Goal: Task Accomplishment & Management: Manage account settings

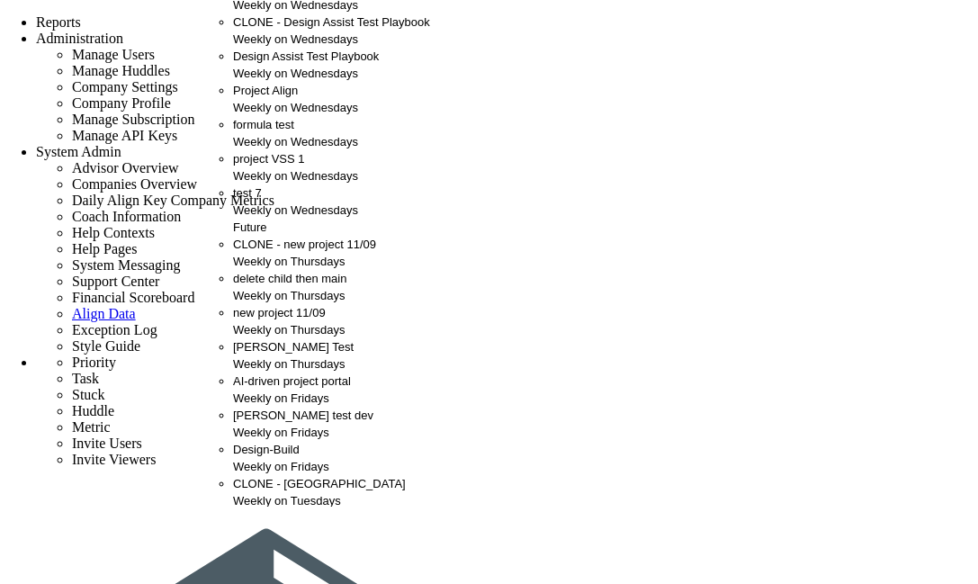
scroll to position [70, 0]
click at [261, 184] on div "project VSS 1 Weekly on Wednesdays" at bounding box center [331, 167] width 197 height 34
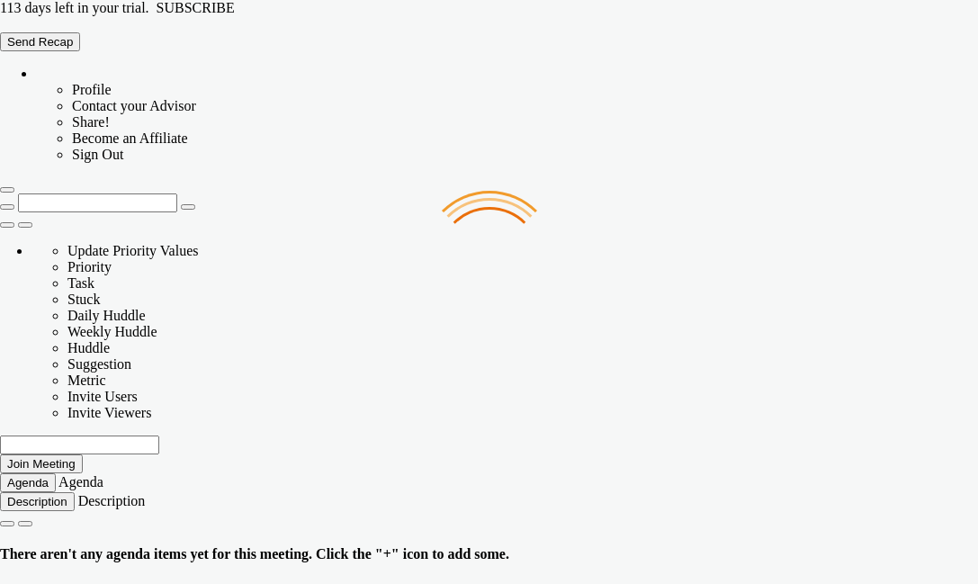
type input "Wednesday, September 17, 2025"
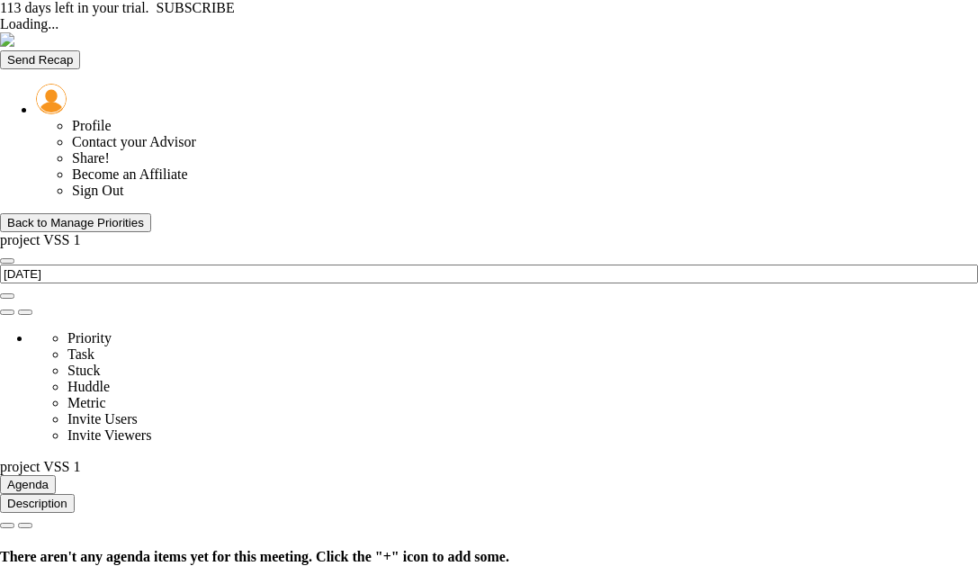
type input "Wednesday, September 17, 2025"
type input "[DATE]"
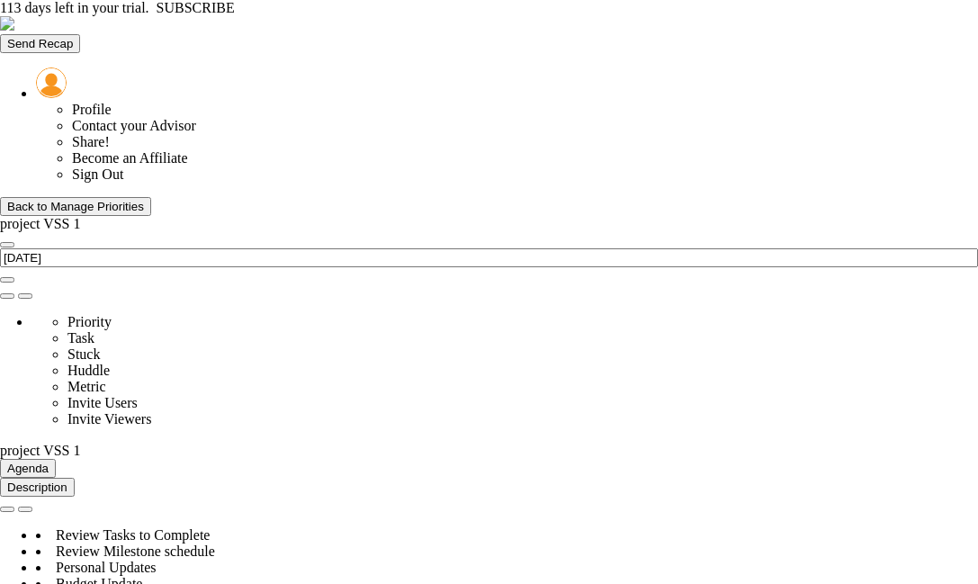
type input "Budget Alignment - project VSS 1"
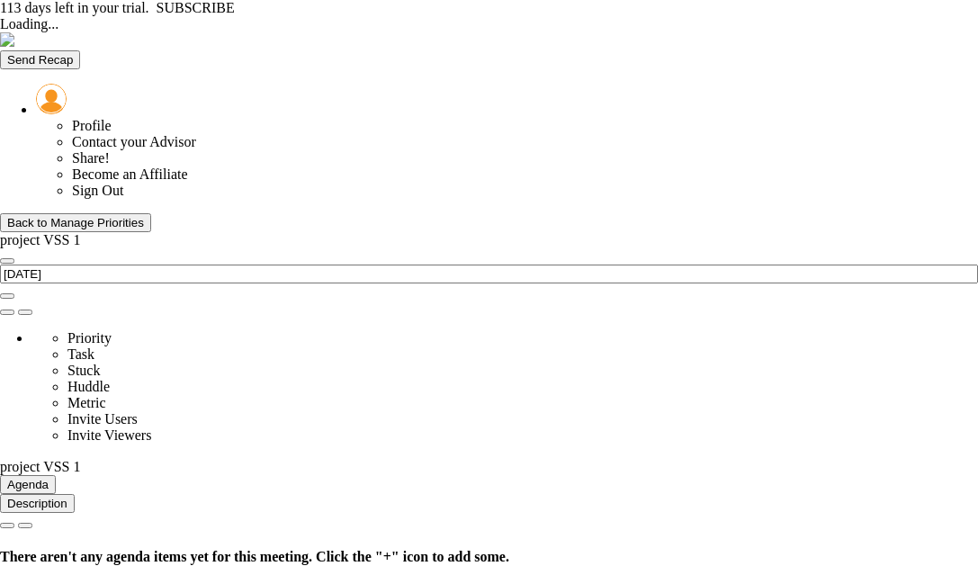
type input "[DATE]"
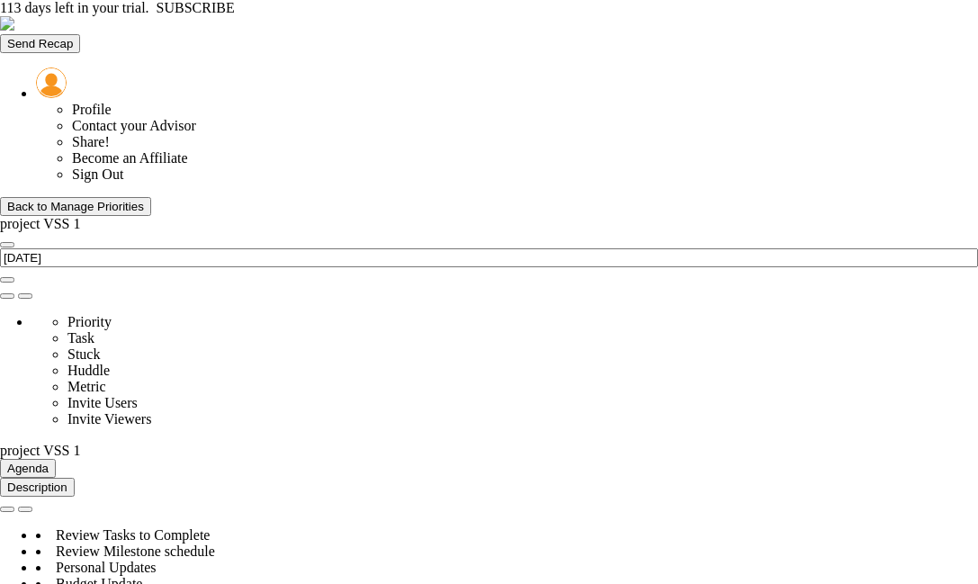
type input "Budget Alignment - project VSS 1"
type input "[PERSON_NAME]"
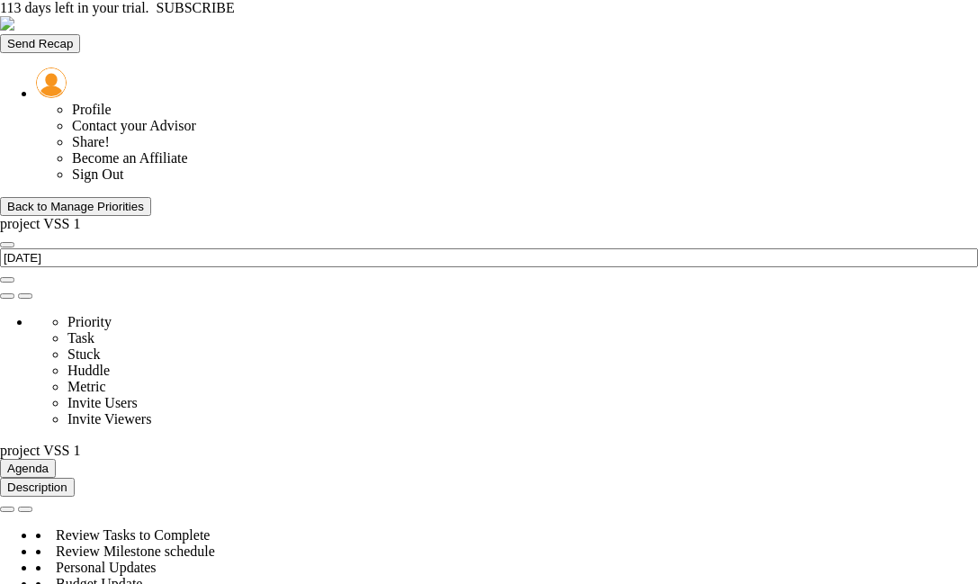
radio input "true"
type input "98"
type input "100"
type input "103"
type input "110"
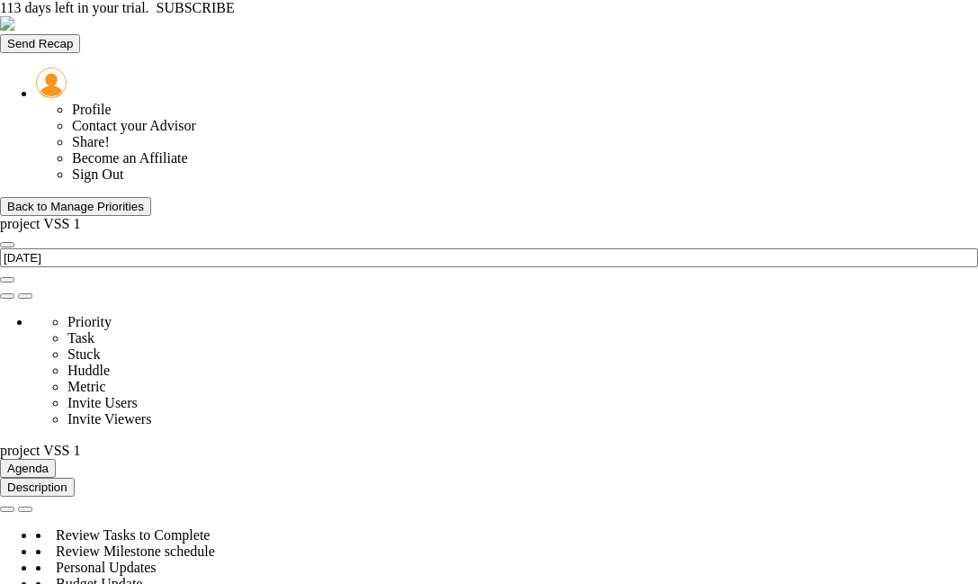
type input "0.5"
type input "Budget Alignment - project VSS 1"
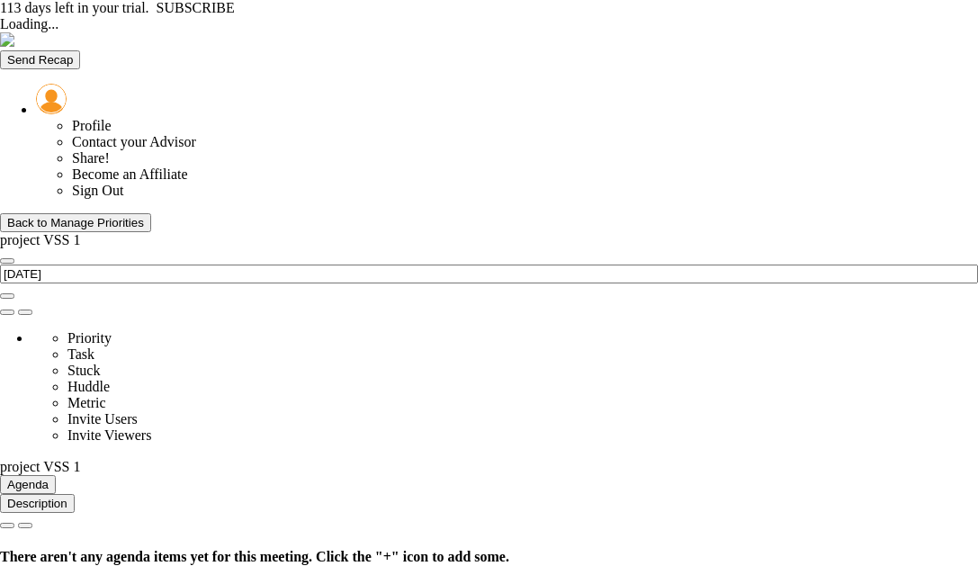
type input "[DATE]"
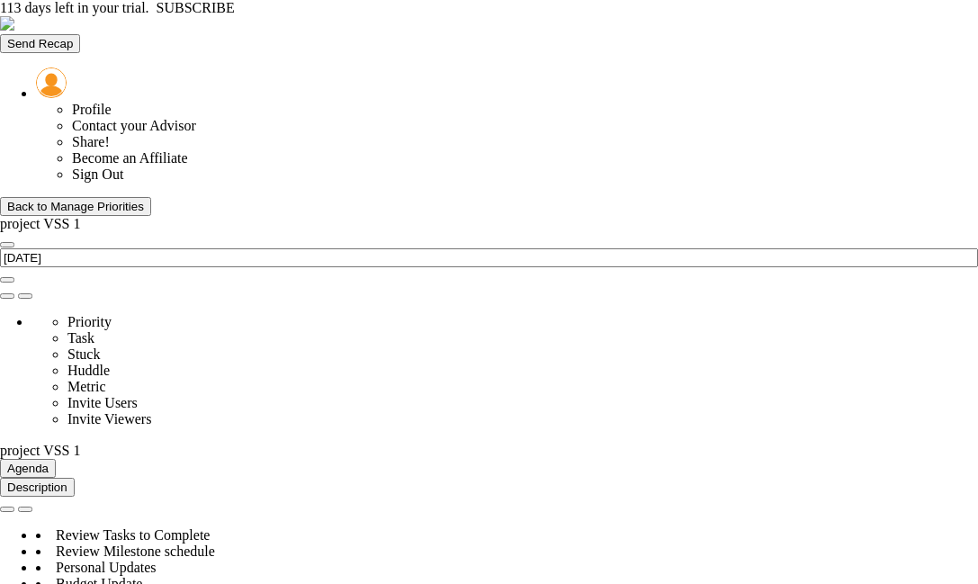
type input "Budget Alignment - project VSS 1"
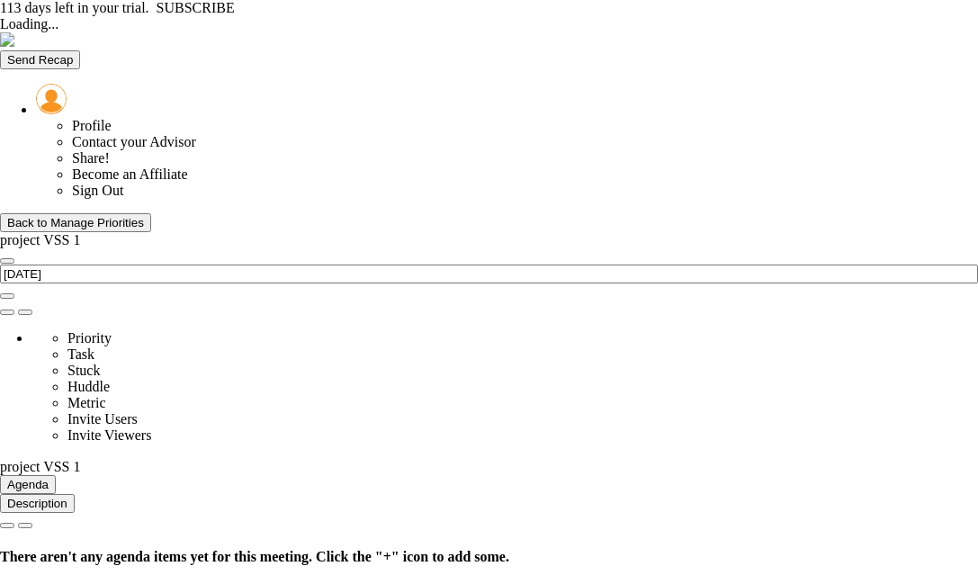
type input "[DATE]"
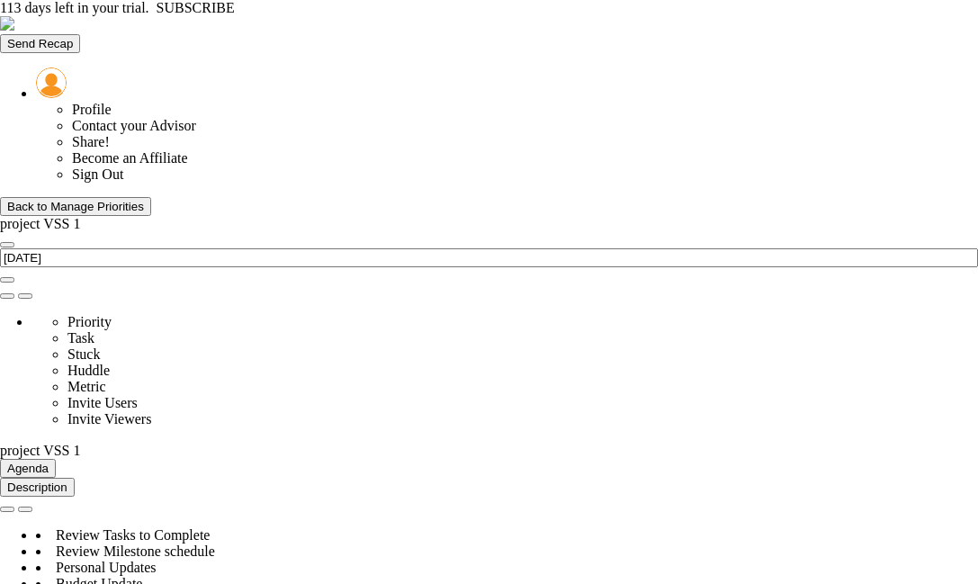
type input "Budget Alignment - project VSS 1"
type input "[PERSON_NAME]"
radio input "true"
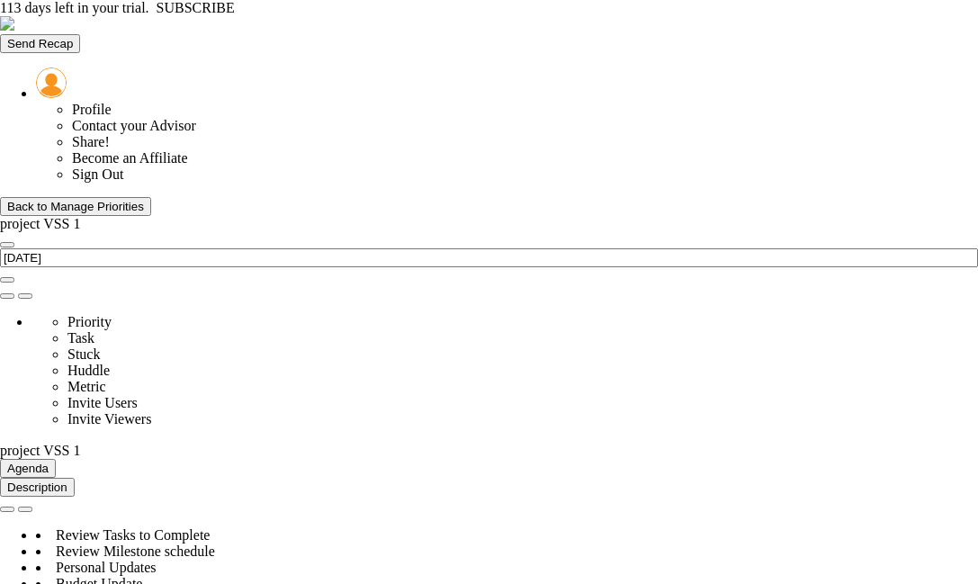
type input "98"
type input "100"
type input "103"
type input "110"
type input "0.5"
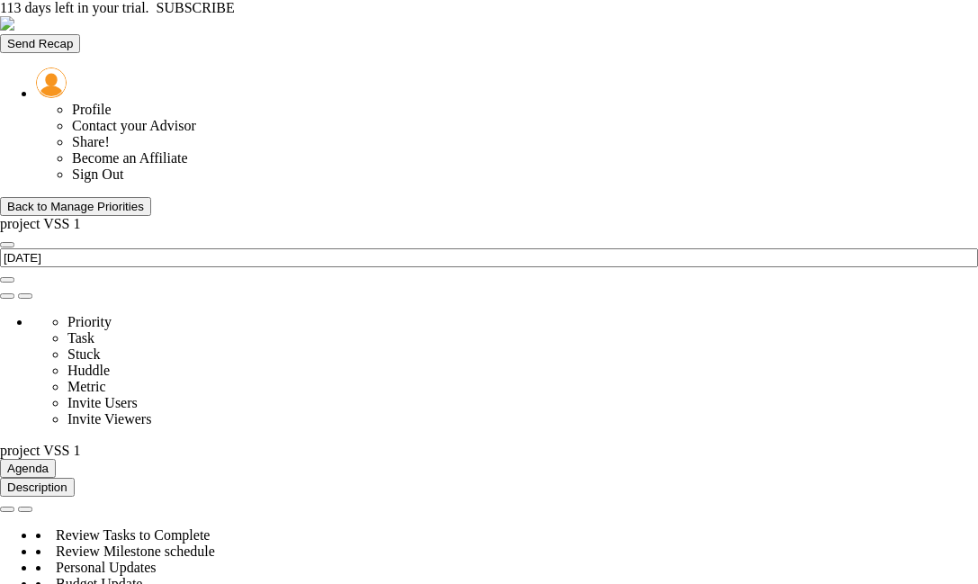
type input "Budget Alignment - project VSS 1"
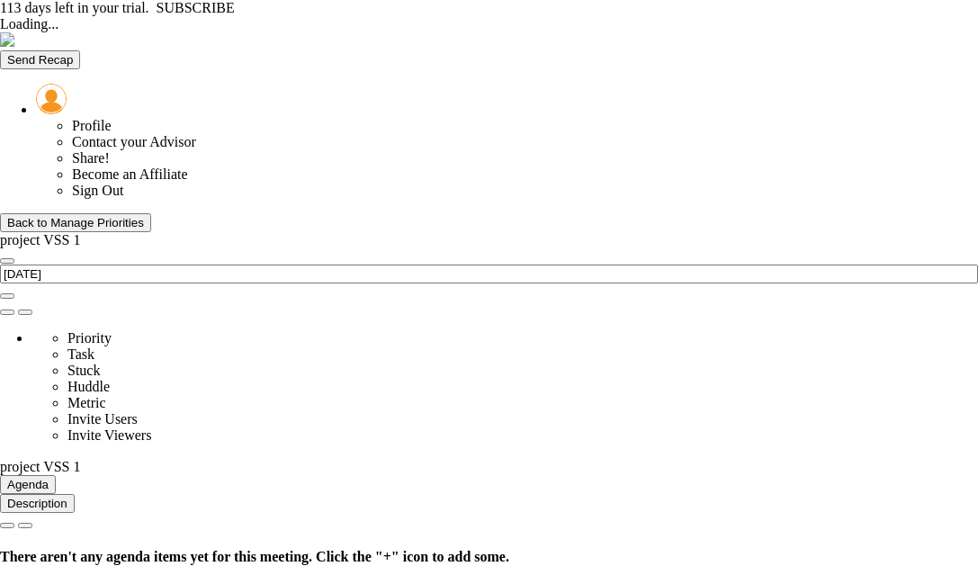
type input "[DATE]"
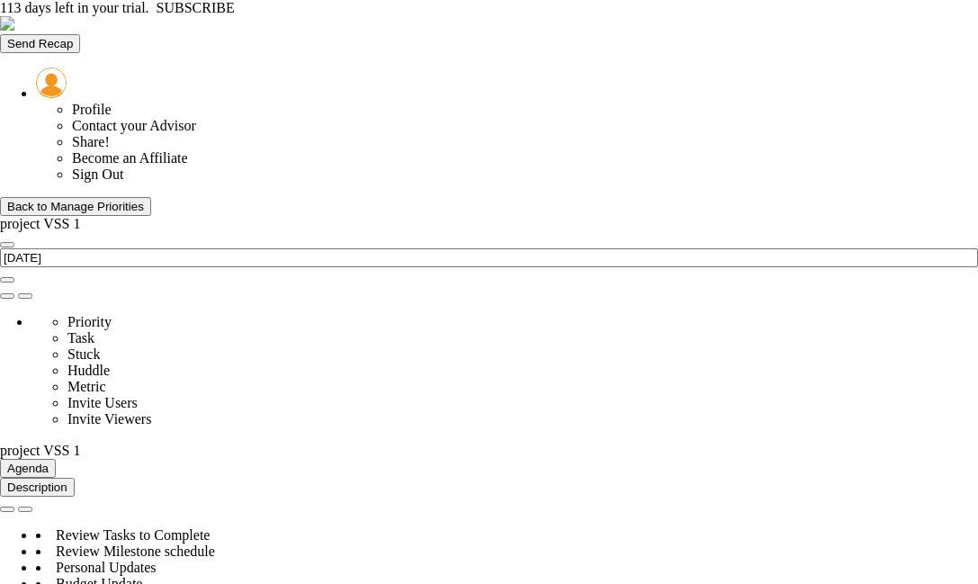
type input "Budget Alignment - project VSS 1"
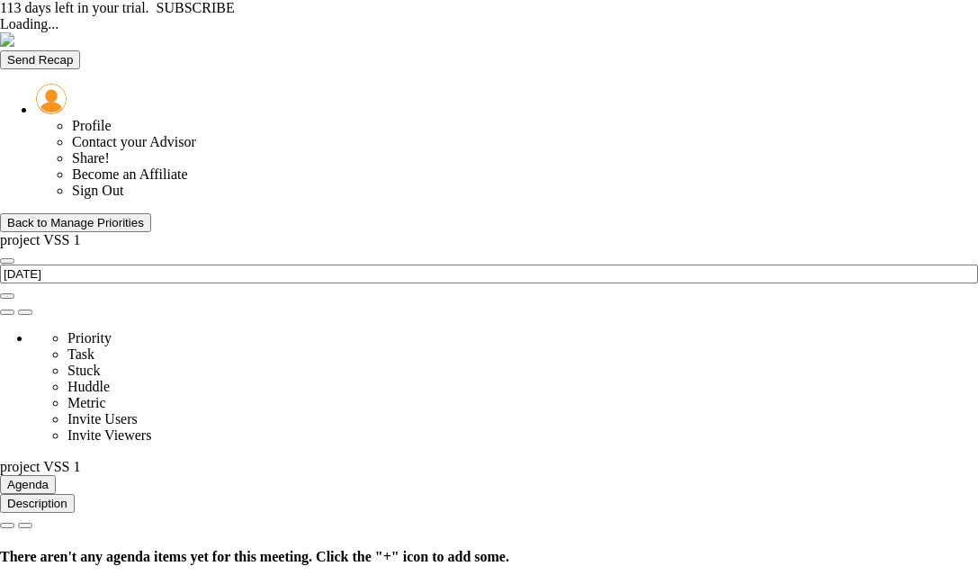
type input "[DATE]"
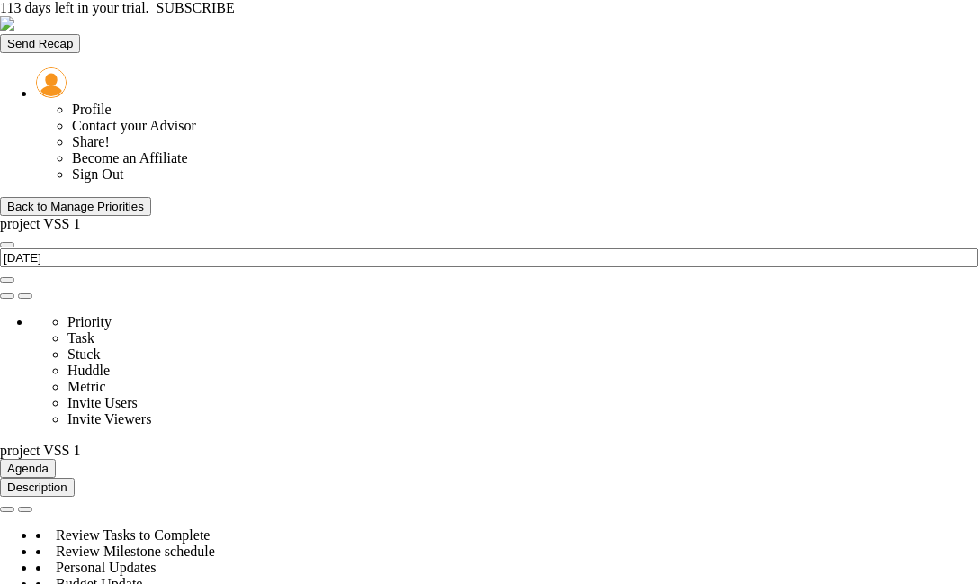
type input "Budget Alignment - project VSS 1"
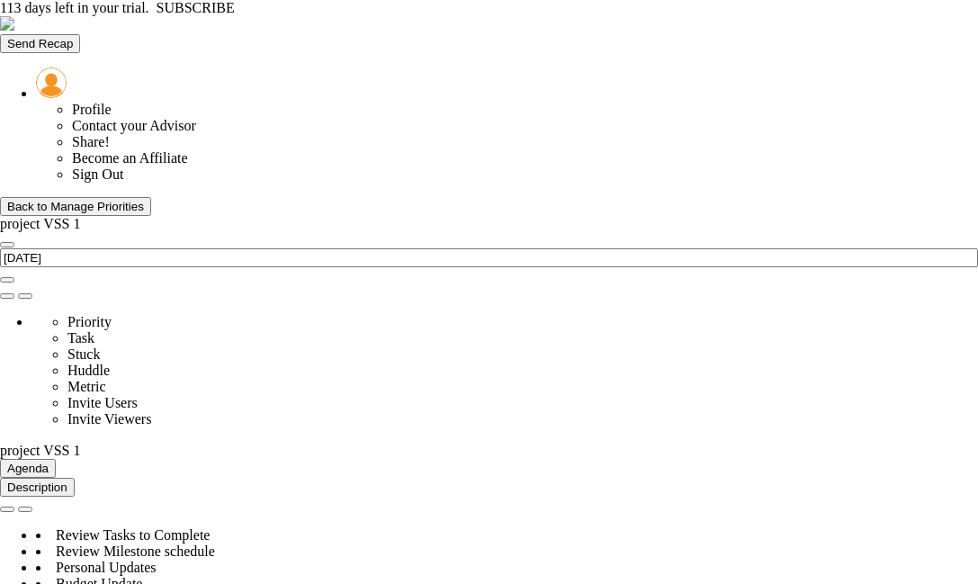
type input "Scope Locked - project VSS 1"
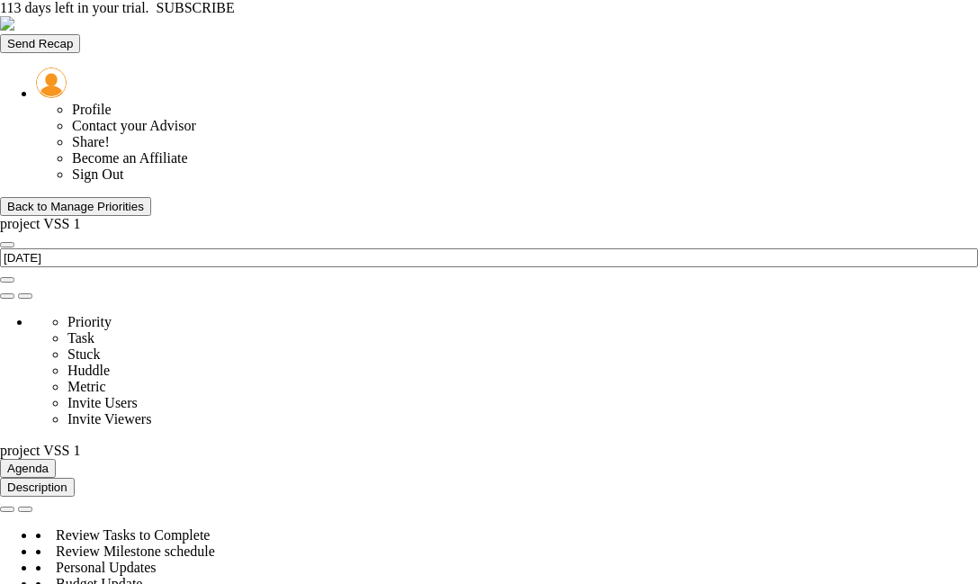
type input "Permits Approved - project VSS 1"
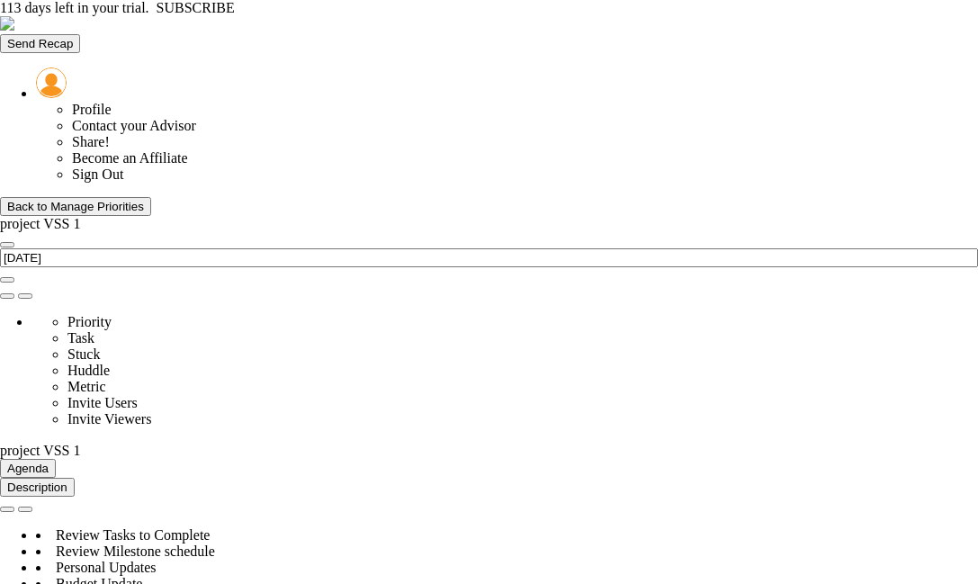
type input "% Buyout Complete - project VSS 1"
type input "Permits Approved - project VSS 1"
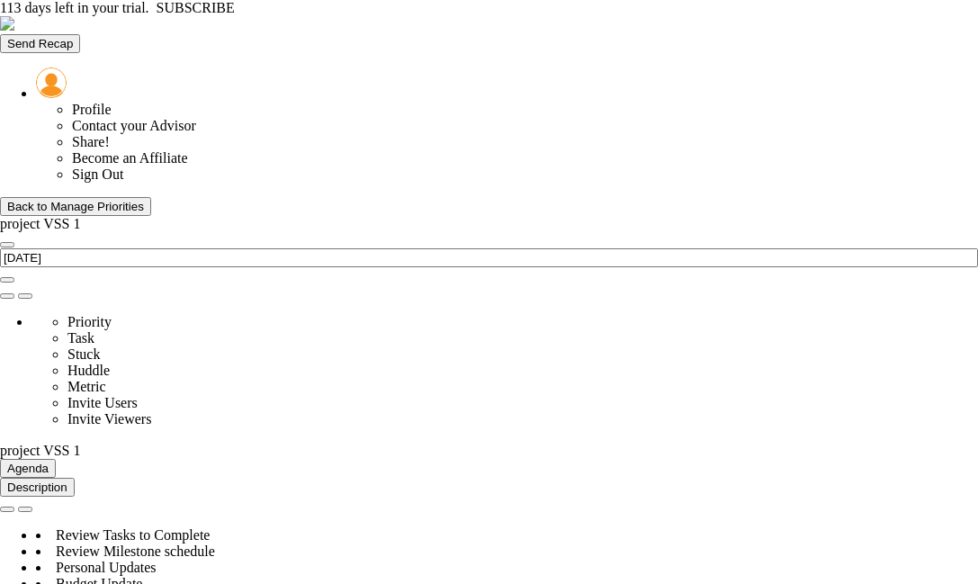
type input "[PERSON_NAME]"
radio input "true"
type input "100"
type input "90"
type input "75"
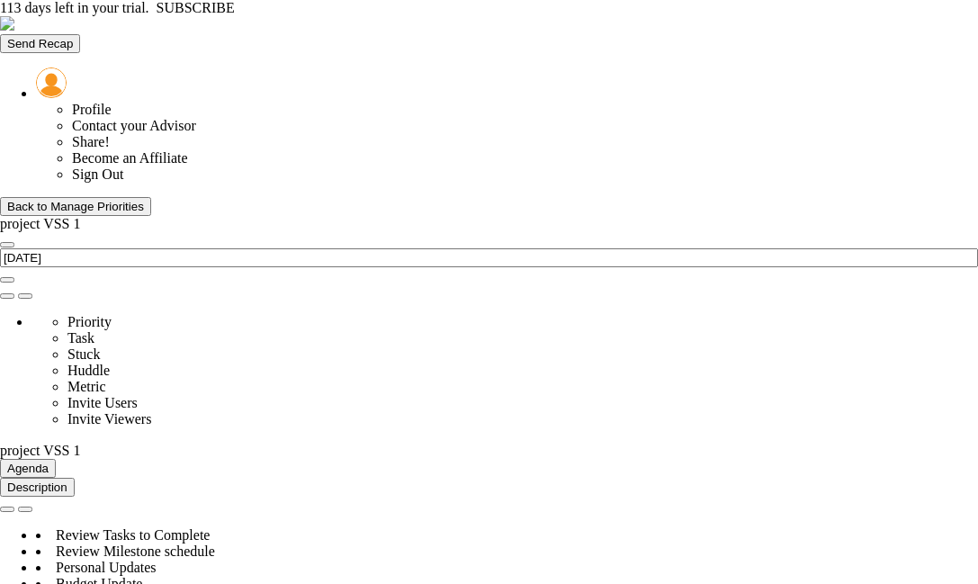
type input "60"
type input "0"
type input "Permits Approved - project VSS 1"
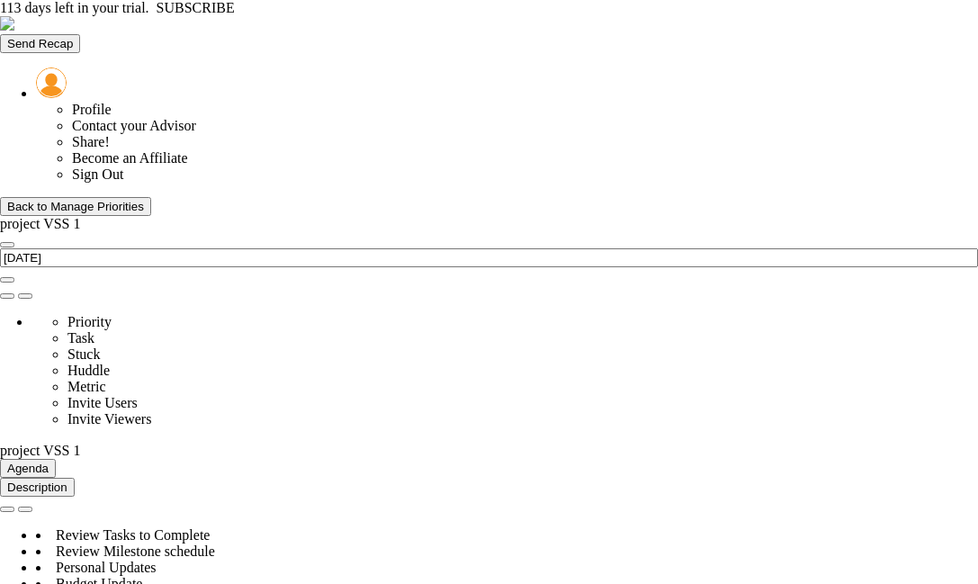
type input "Permits Approved - project VSS 1"
type input "[PERSON_NAME]"
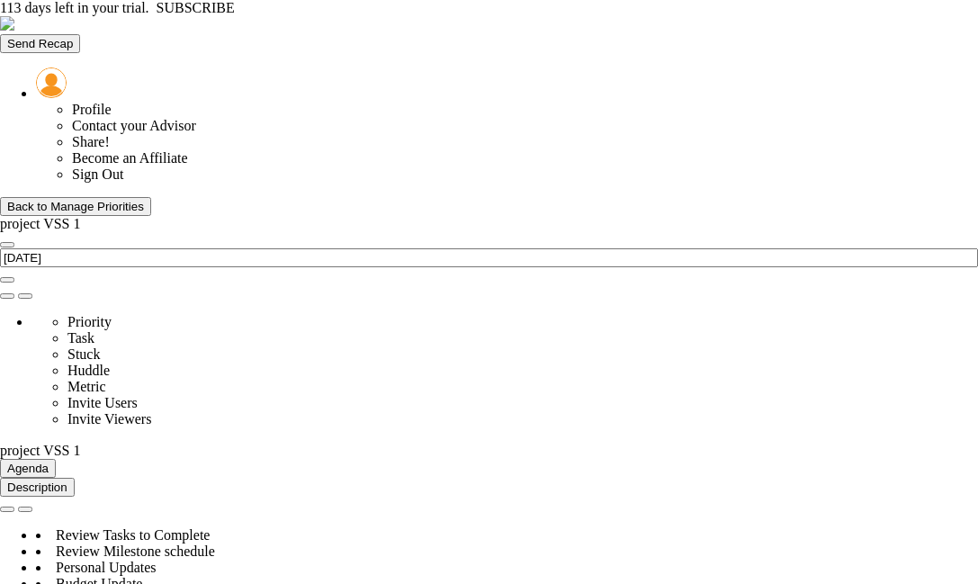
radio input "true"
type input "100"
type input "90"
type input "75"
type input "60"
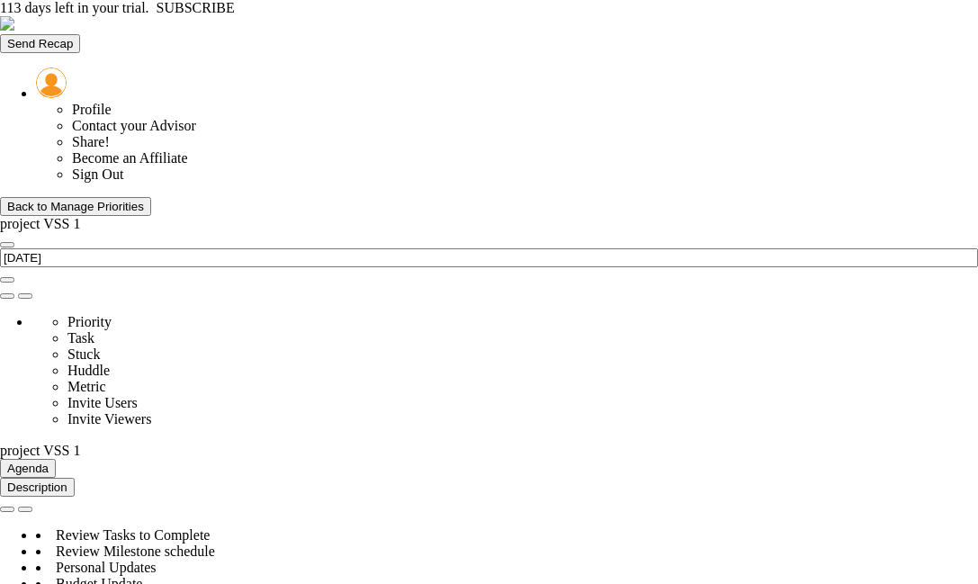
type input "0"
type input "Permits Approved - project VSS 1"
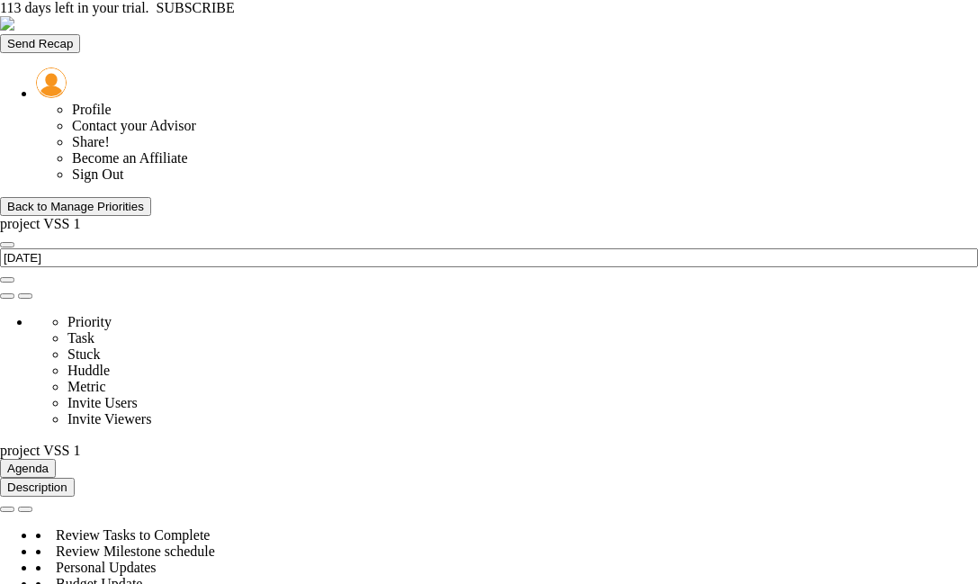
type input "Risk Items Closed - project VSS 1"
type input "[PERSON_NAME]"
radio input "true"
type input "95"
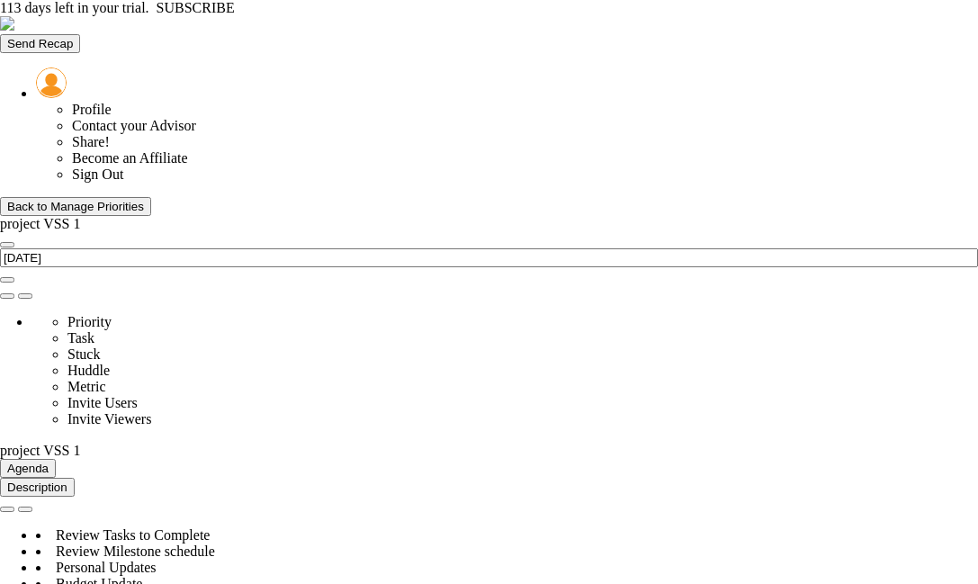
type input "90"
type input "75"
type input "60"
type input "0"
type input "Risk Items Closed - project VSS 1"
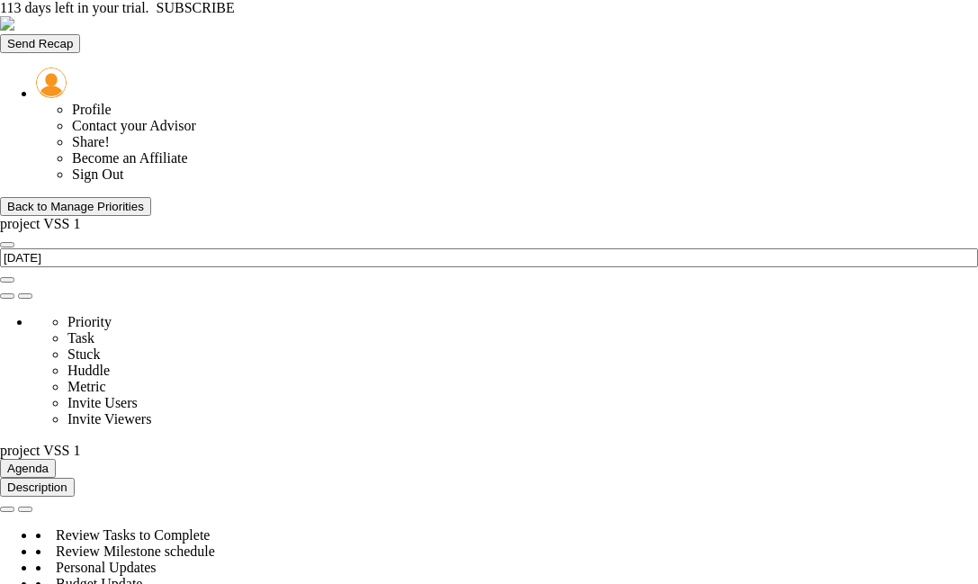
type input "Budget Alignment - project VSS 1"
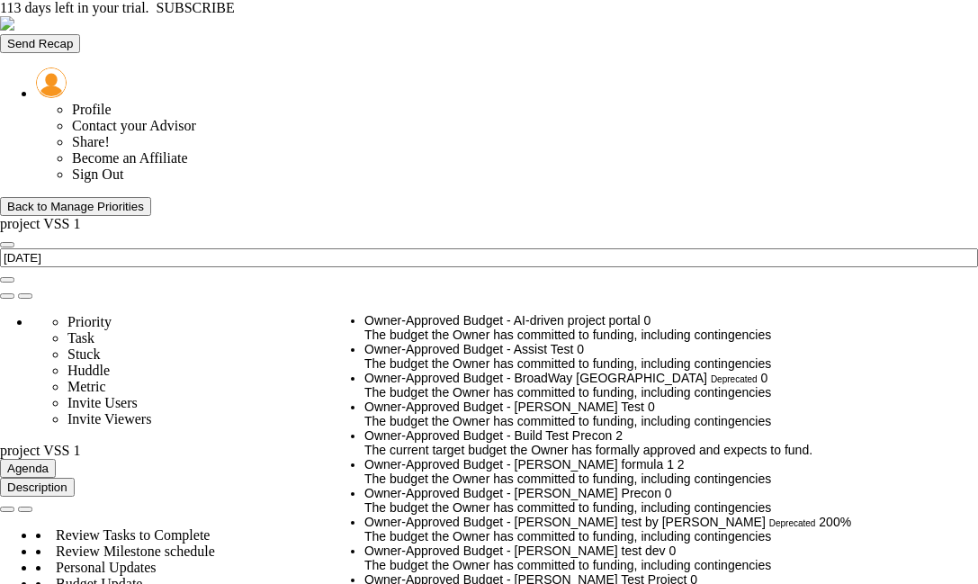
scroll to position [899, 0]
type input "Owner-Approved Budget - formula test"
type input "2"
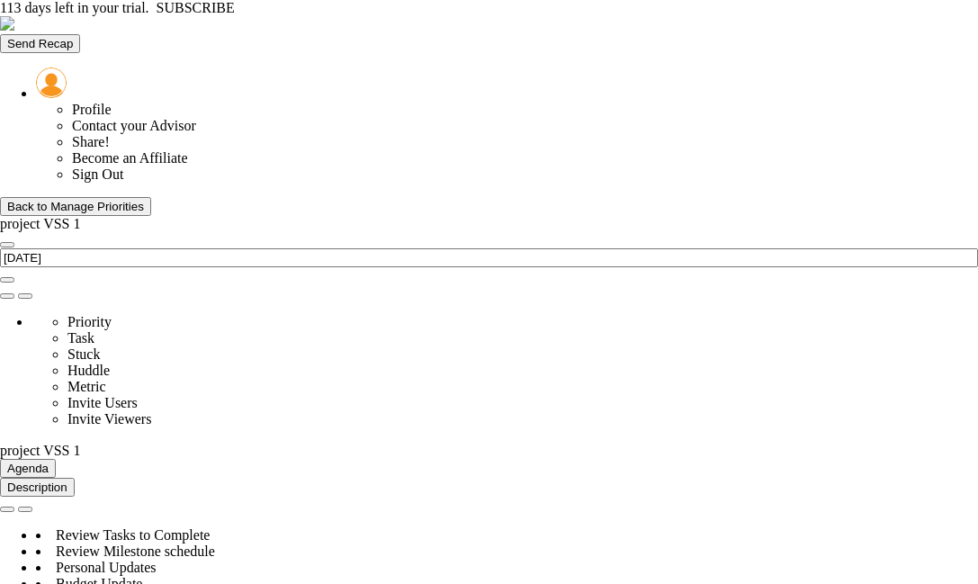
type input "Owner-Approved Budget - formula test"
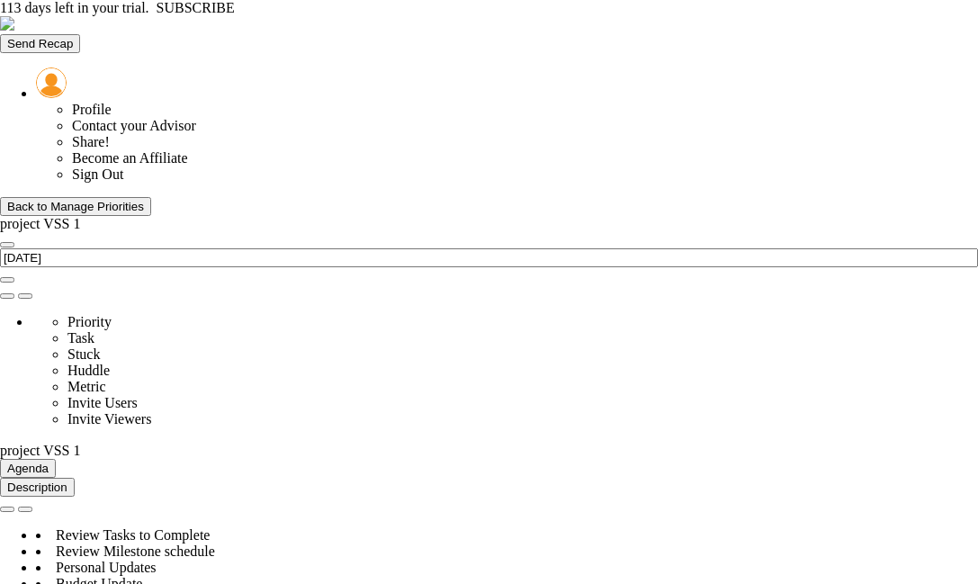
type input "Budget Alignment - project VSS 1"
type input "[PERSON_NAME]"
radio input "true"
type input "98"
type input "100"
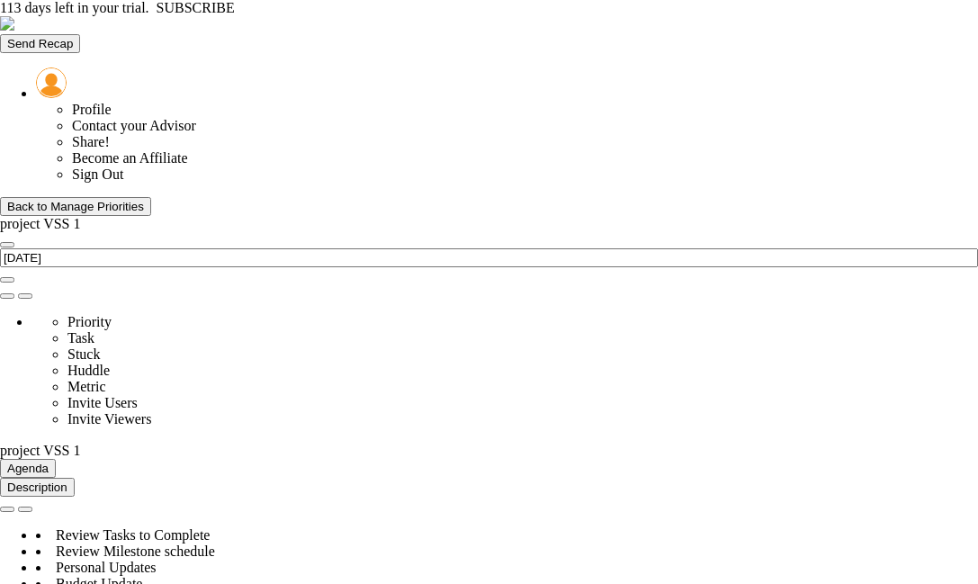
type input "103"
type input "110"
type input "0.5"
type input "Budget Alignment - project VSS 1"
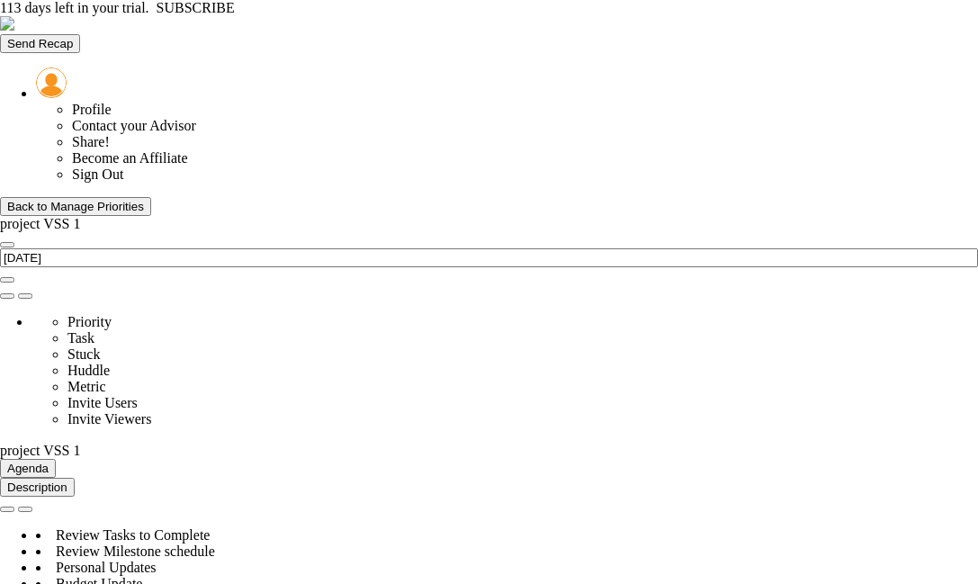
drag, startPoint x: 802, startPoint y: 174, endPoint x: 972, endPoint y: 509, distance: 376.1
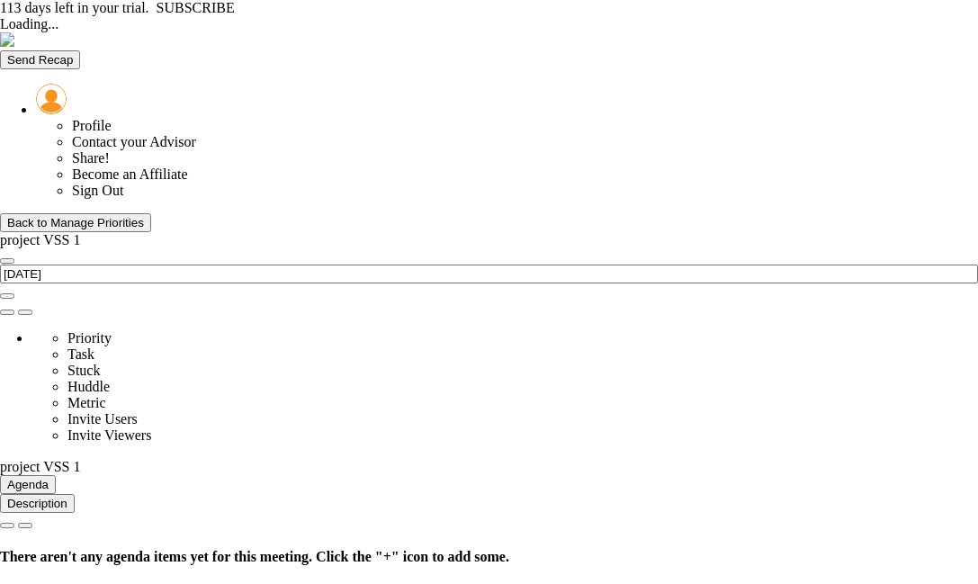
type input "[DATE]"
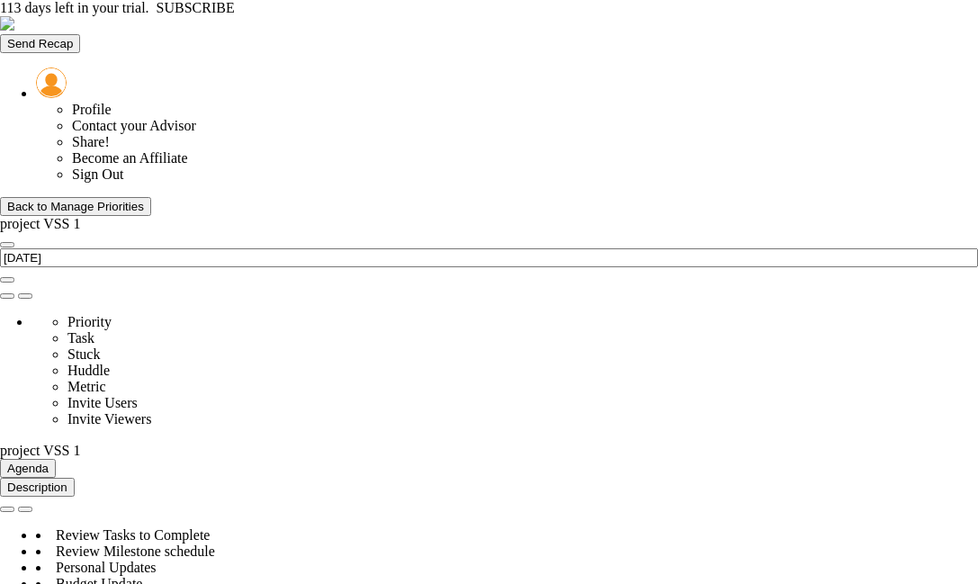
type input "Budget Alignment - project VSS 1"
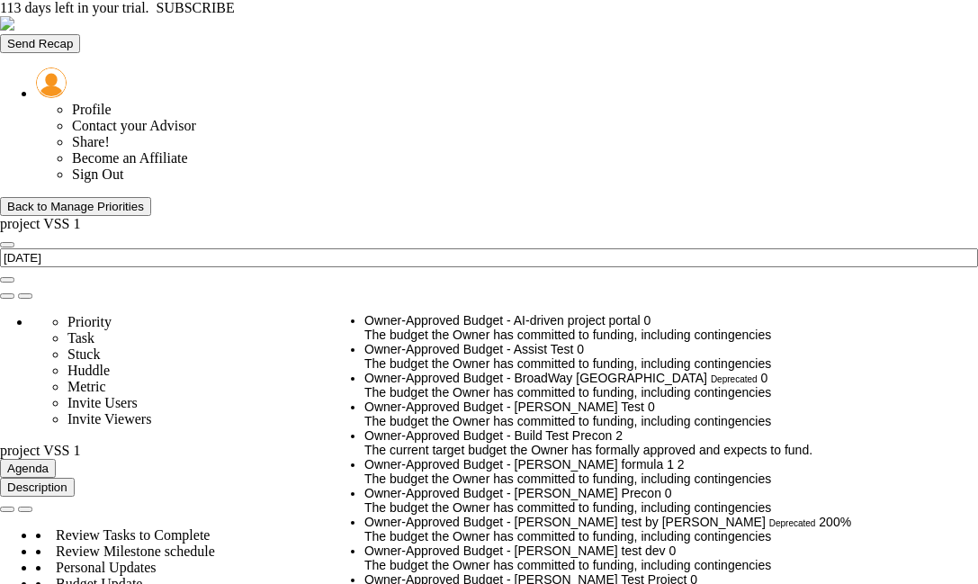
scroll to position [180, 0]
click at [673, 457] on li "Owner-Approved Budget - cmar formula 1 2 The budget the Owner has committed to …" at bounding box center [650, 471] width 573 height 29
type input "Owner-Approved Budget - [PERSON_NAME] formula 1"
type input "2"
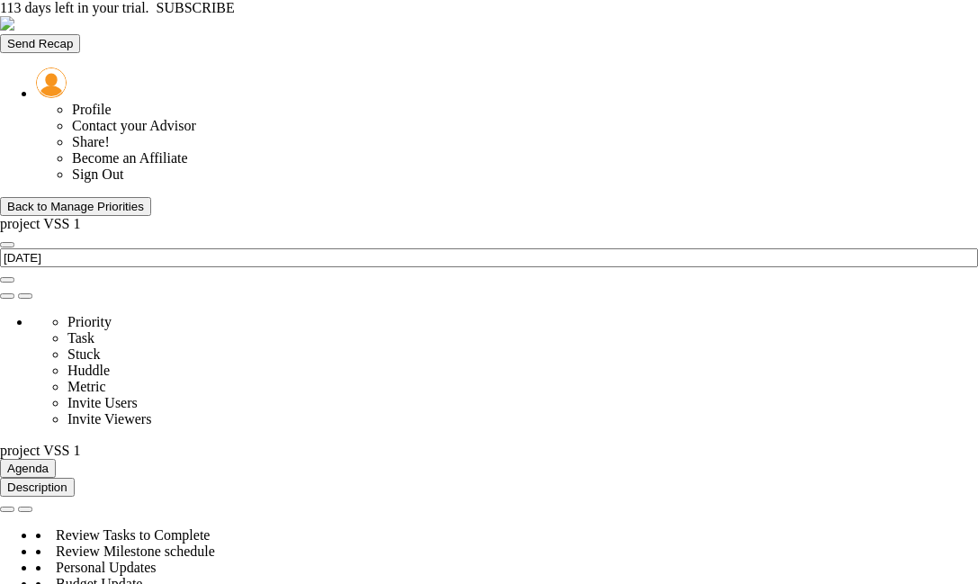
type input "Owner-Approved Budget - [PERSON_NAME] formula 1"
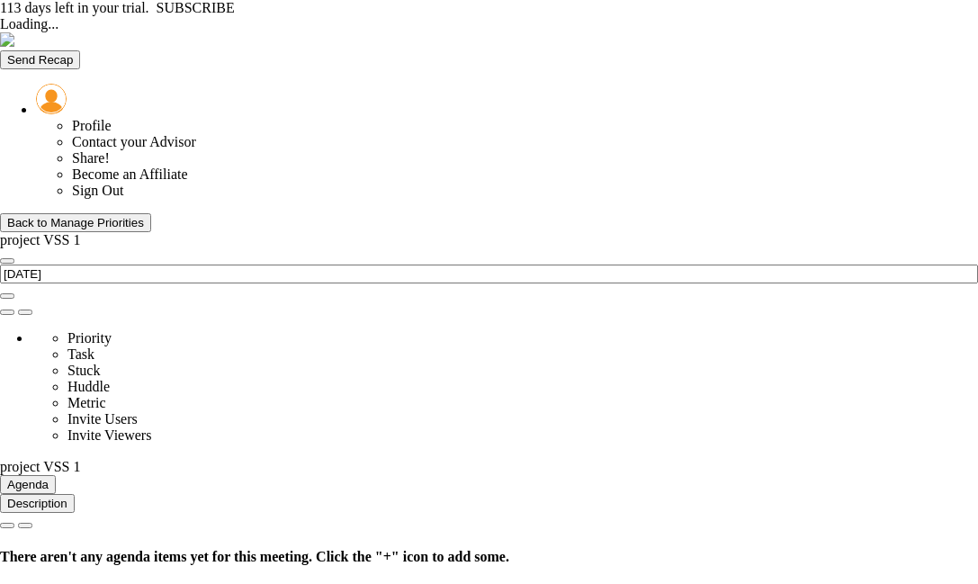
type input "[DATE]"
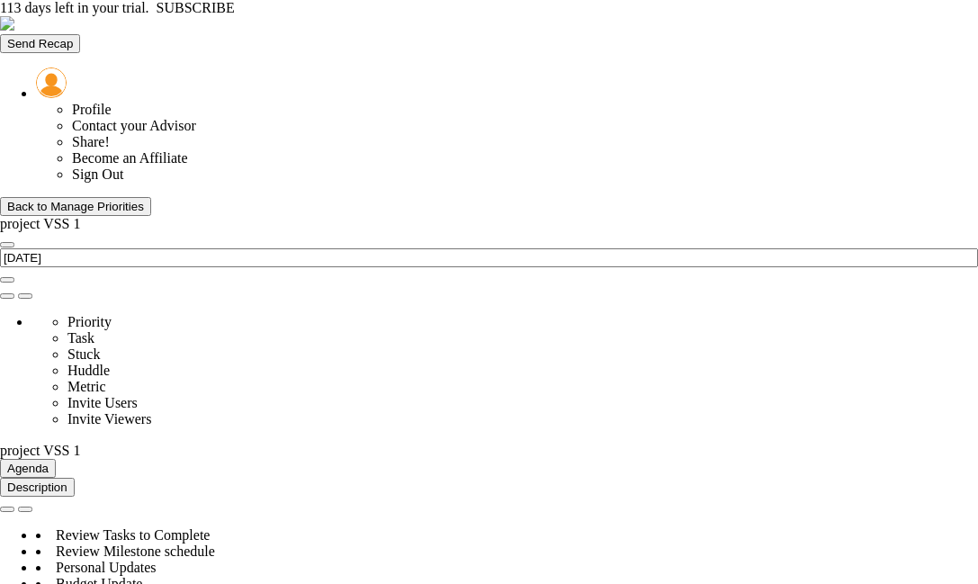
type input "Budget Alignment - project VSS 1"
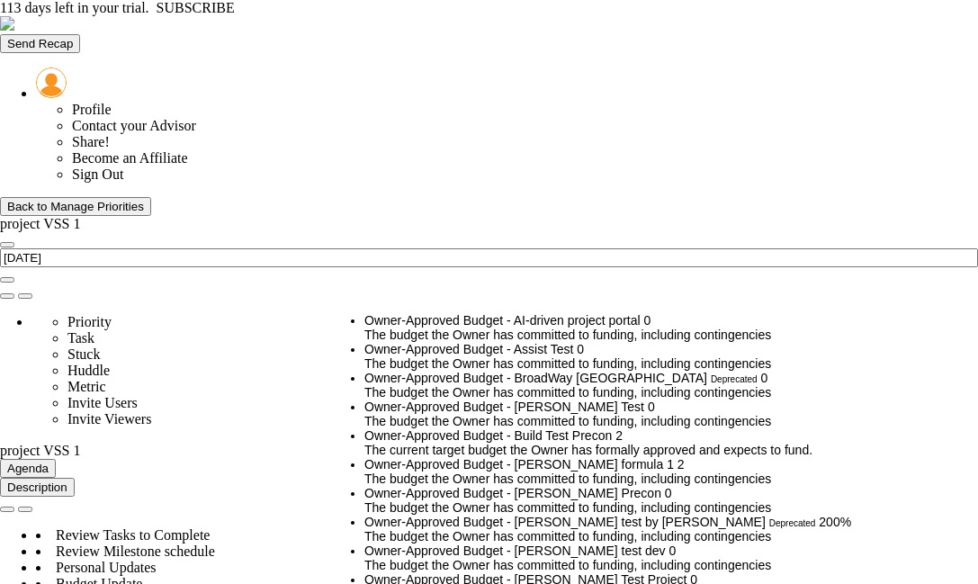
click at [718, 442] on span "The current target budget the Owner has formally approved and expects to fund." at bounding box center [588, 449] width 448 height 14
type input "Owner-Approved Budget - Build Test Precon"
type input "2"
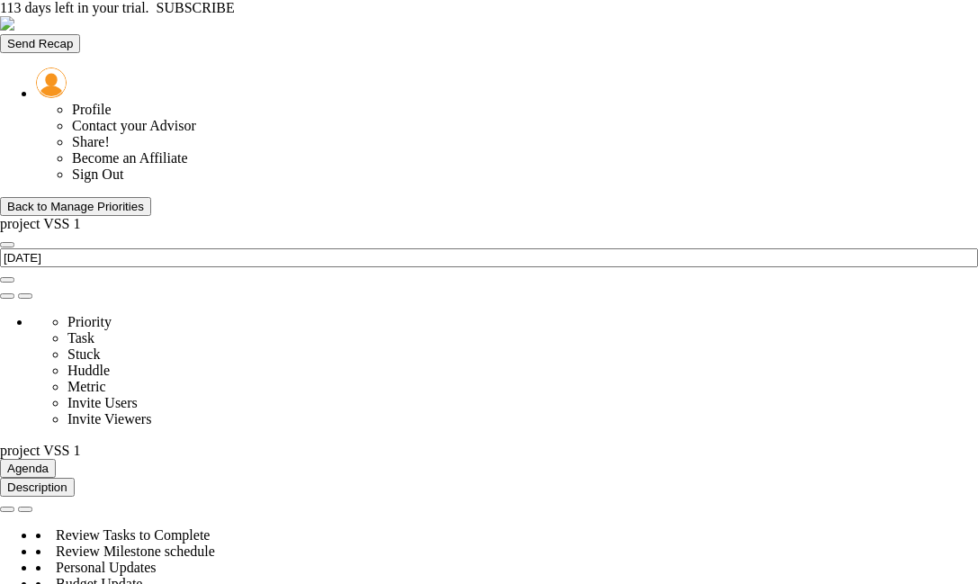
type input "Owner-Approved Budget - Build Test Precon"
click at [834, 252] on li "Critical Number" at bounding box center [871, 252] width 132 height 14
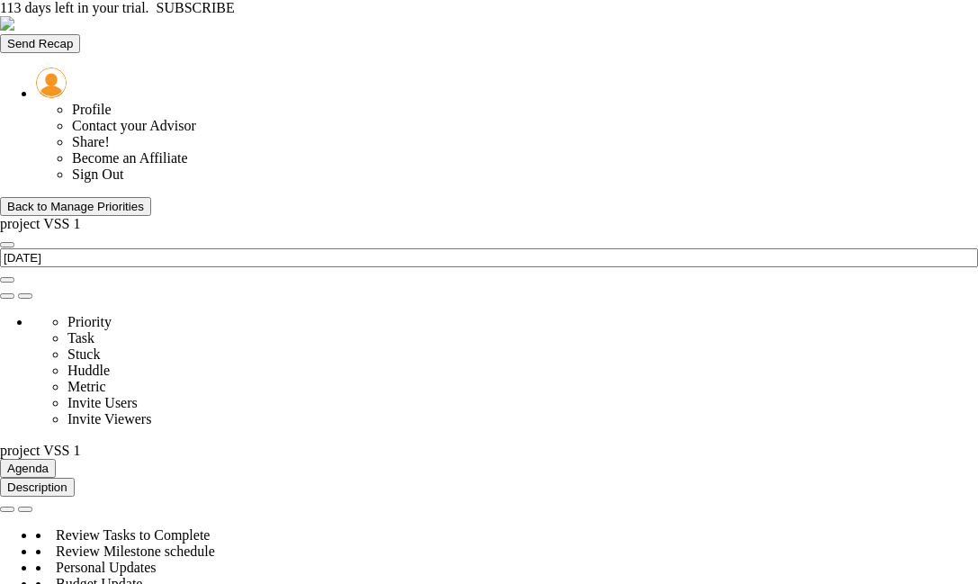
type input "Budget Alignment - project VSS 1"
type input "[PERSON_NAME]"
radio input "true"
type input "98"
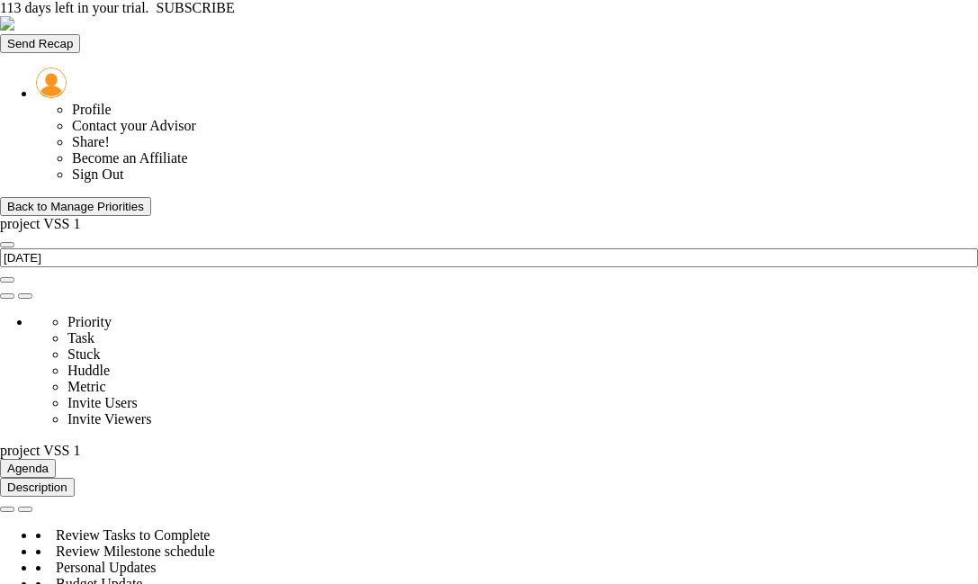
type input "100"
type input "103"
type input "110"
type input "0.5"
type input "Budget Alignment - project VSS 1"
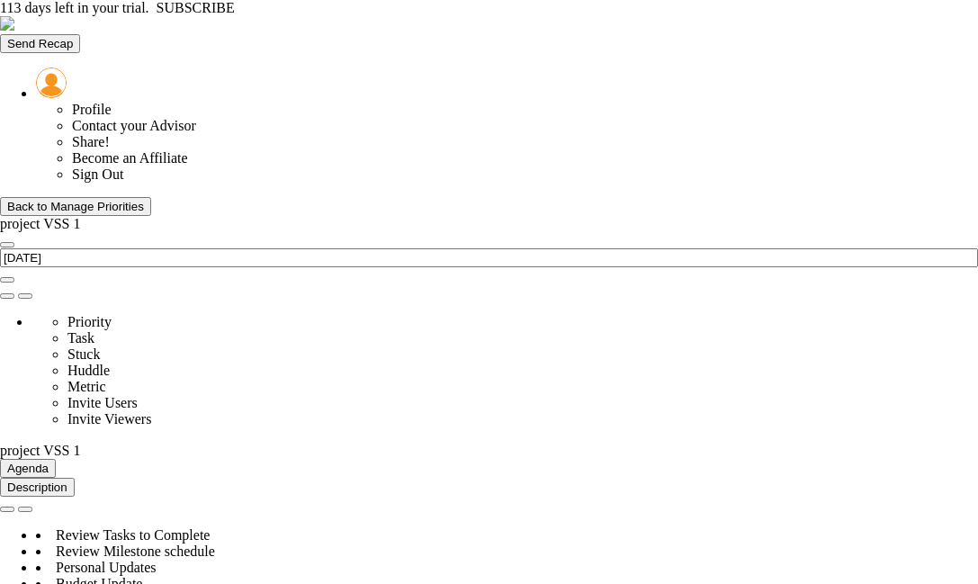
click at [816, 255] on li "Critical Number" at bounding box center [871, 252] width 132 height 14
click at [857, 259] on li "Precon Playbook Metric" at bounding box center [884, 273] width 132 height 29
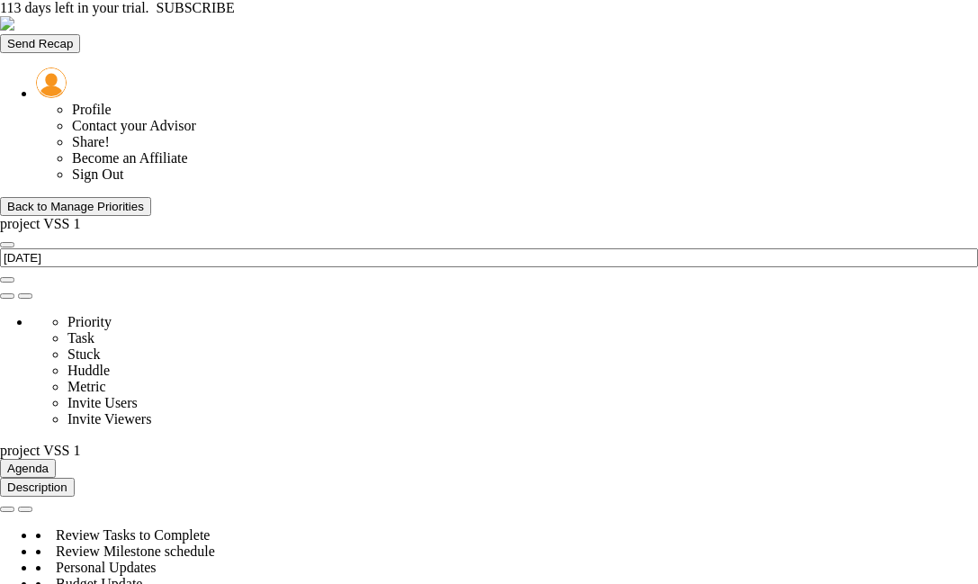
type input "Budget Alignment - project VSS 1"
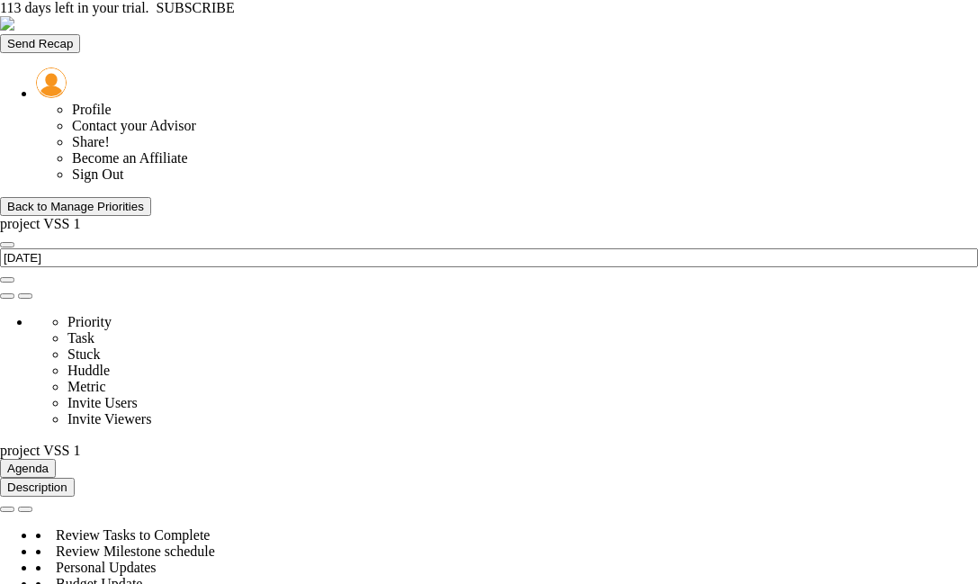
type input "0.500"
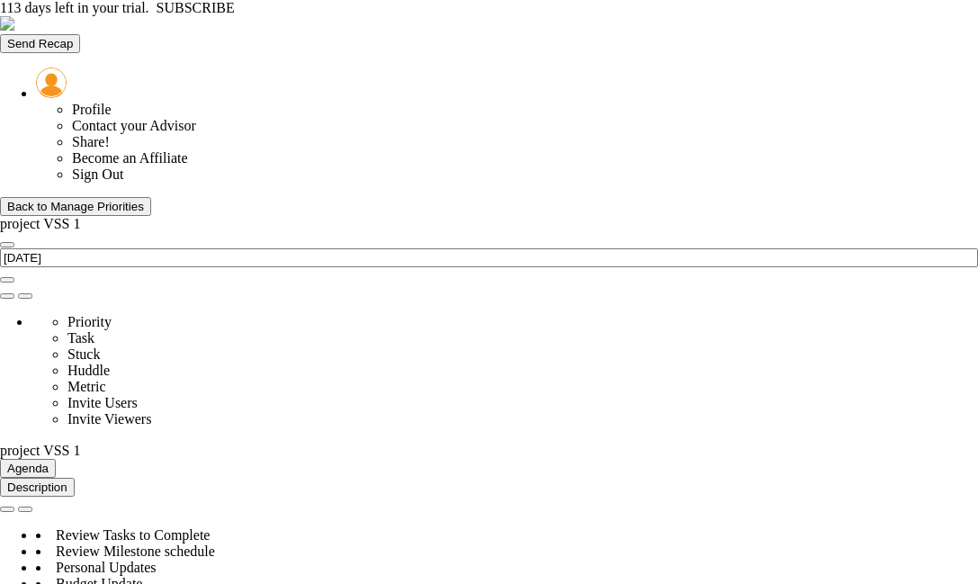
click at [139, 200] on div "Back to Manage Priorities" at bounding box center [75, 206] width 137 height 13
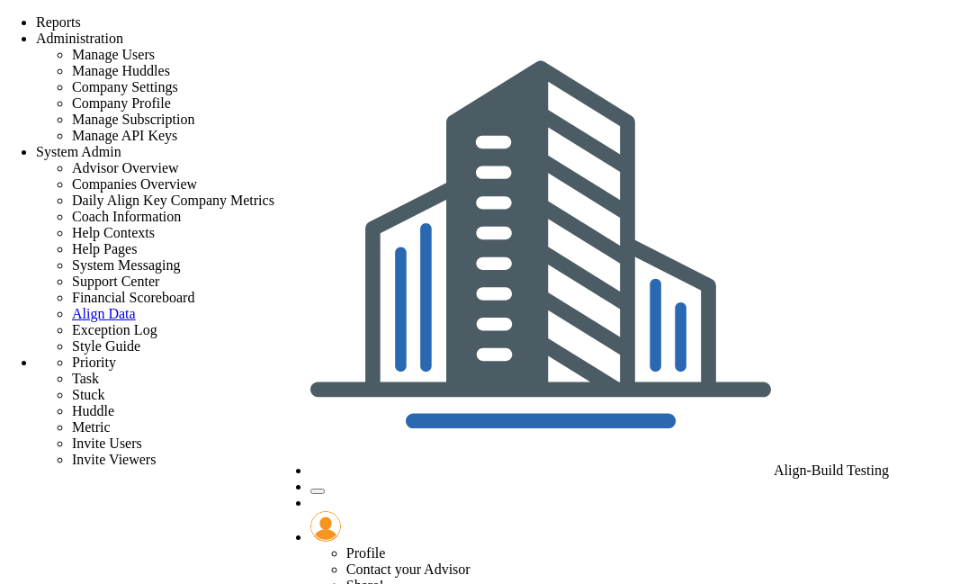
click at [773, 462] on span "Align-Build Testing" at bounding box center [830, 469] width 115 height 15
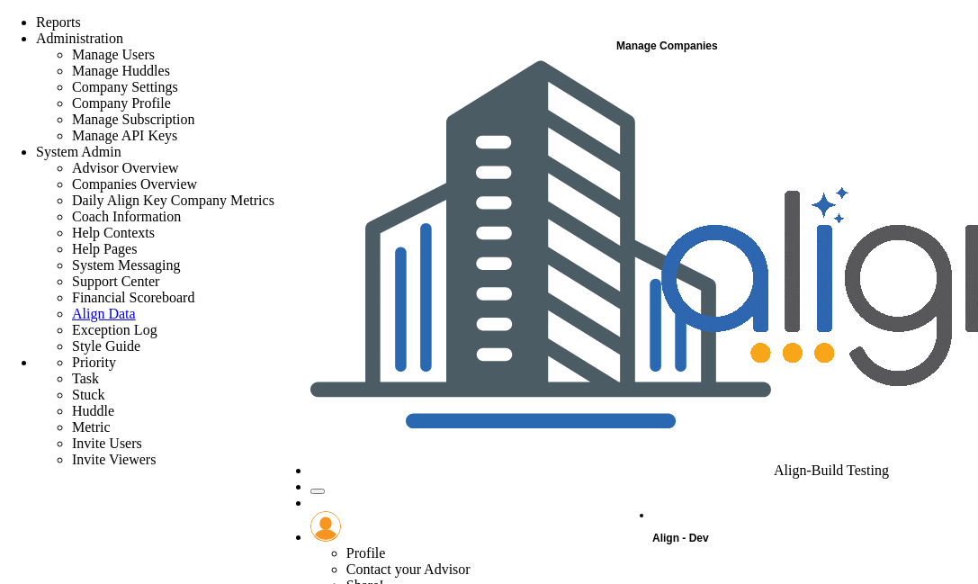
click at [738, 85] on div "Align - Dev" at bounding box center [814, 308] width 324 height 481
